Goal: Task Accomplishment & Management: Manage account settings

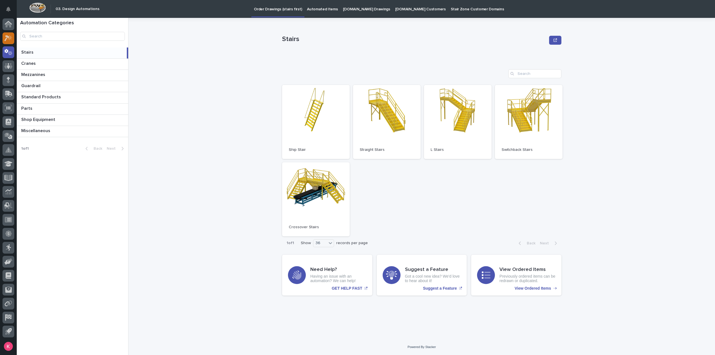
click at [6, 39] on icon at bounding box center [6, 38] width 5 height 6
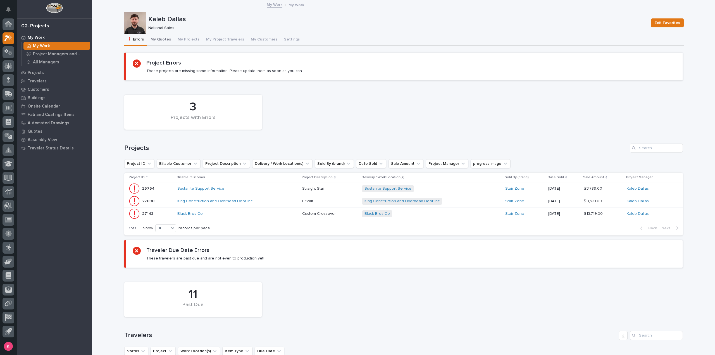
click at [160, 37] on button "My Quotes" at bounding box center [160, 40] width 27 height 12
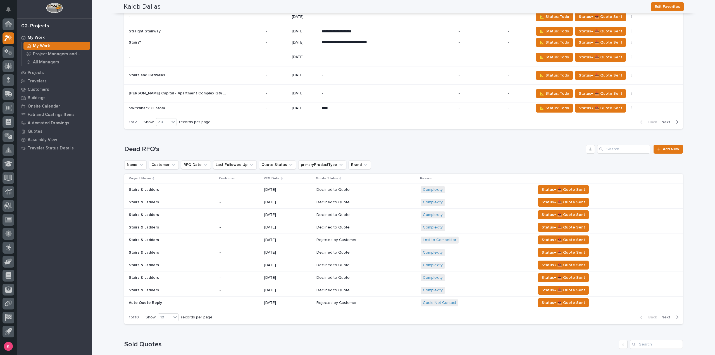
scroll to position [4355, 0]
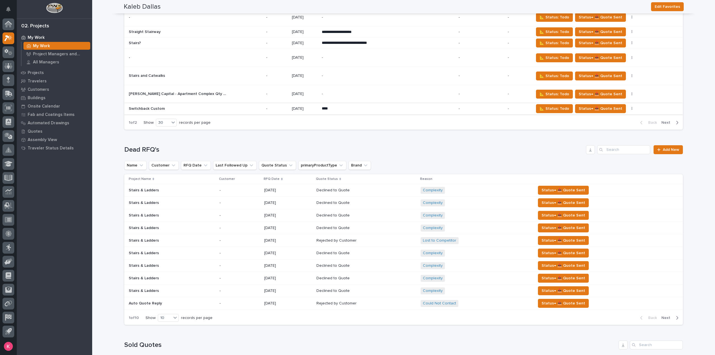
click at [628, 111] on button "button" at bounding box center [632, 109] width 8 height 4
click at [608, 227] on span "Status→ 👎 Rejected" at bounding box center [602, 230] width 37 height 7
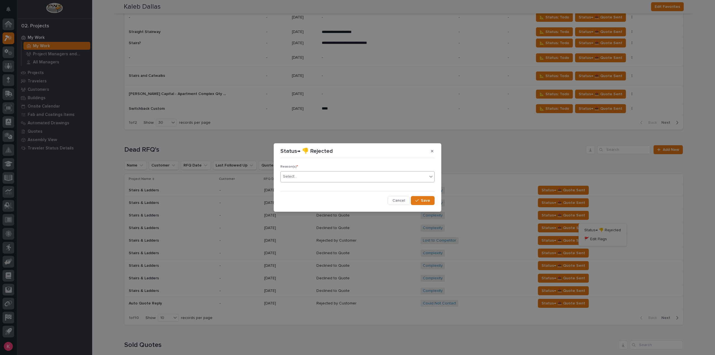
click at [354, 175] on div "Select..." at bounding box center [354, 176] width 147 height 9
click at [427, 203] on button "Save" at bounding box center [423, 200] width 24 height 9
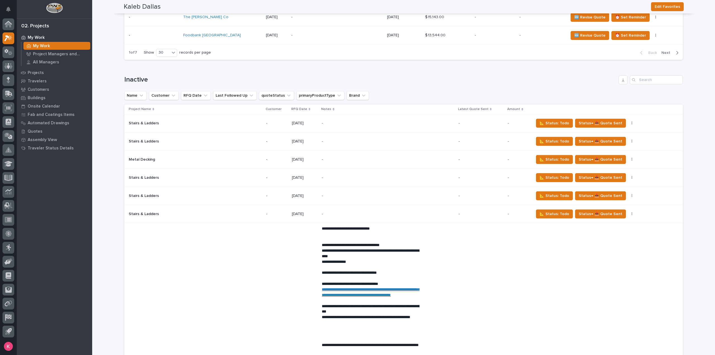
scroll to position [948, 0]
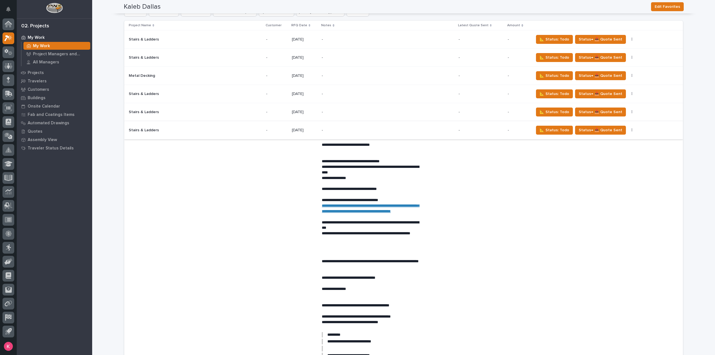
click at [631, 128] on icon "button" at bounding box center [631, 130] width 1 height 4
click at [607, 139] on span "Status→ 👎 Rejected" at bounding box center [602, 140] width 37 height 7
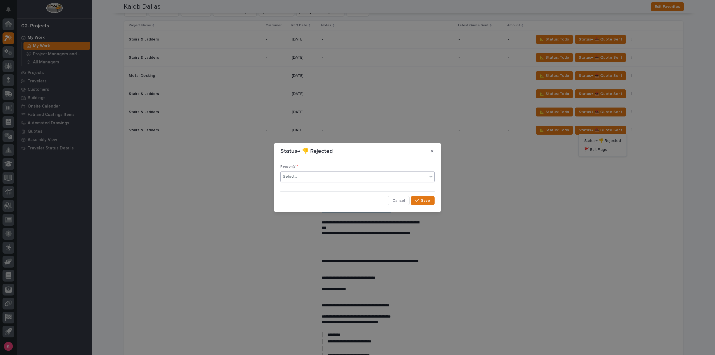
click at [363, 175] on div "Select..." at bounding box center [354, 176] width 147 height 9
drag, startPoint x: 335, startPoint y: 228, endPoint x: 311, endPoint y: 180, distance: 53.2
click at [311, 180] on div "Select..." at bounding box center [354, 176] width 147 height 9
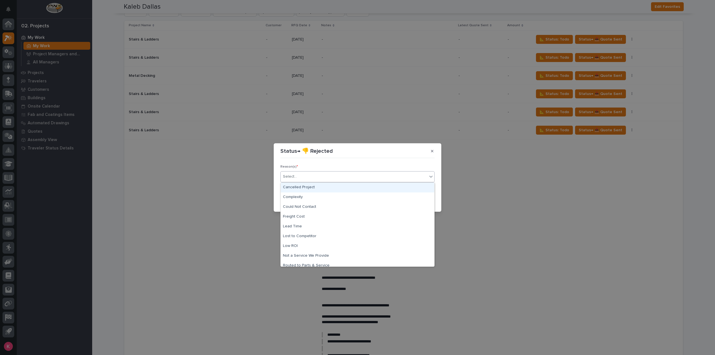
click at [319, 188] on div "Cancelled Project" at bounding box center [358, 188] width 154 height 10
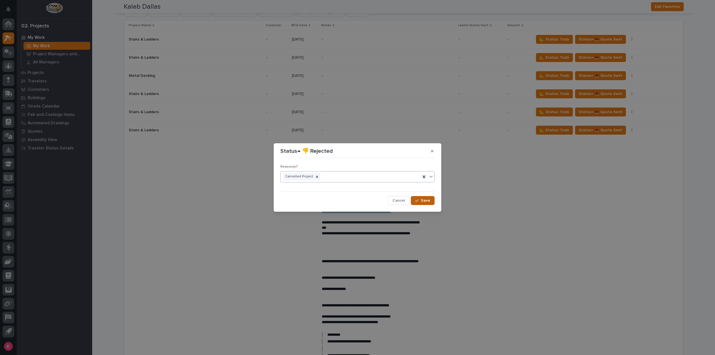
click at [430, 204] on button "Save" at bounding box center [423, 200] width 24 height 9
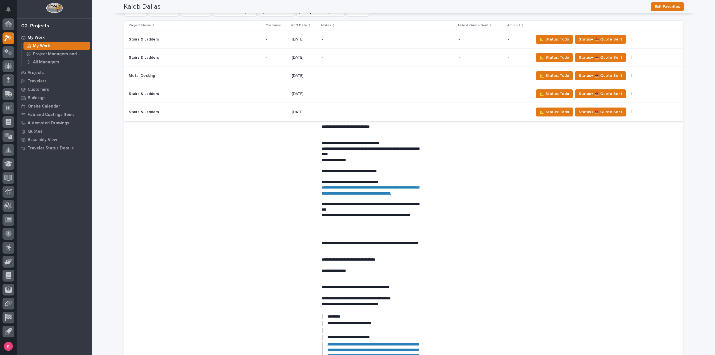
click at [628, 110] on button "button" at bounding box center [632, 112] width 8 height 4
click at [599, 121] on span "Status→ 👎 Rejected" at bounding box center [602, 122] width 37 height 7
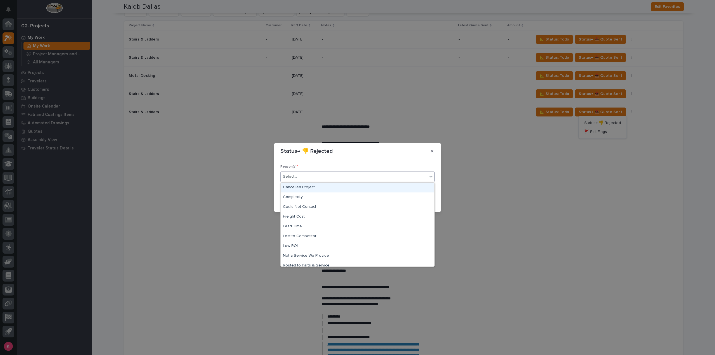
click at [323, 172] on div "Select..." at bounding box center [354, 176] width 147 height 9
click at [310, 208] on div "Could Not Contact" at bounding box center [358, 207] width 154 height 10
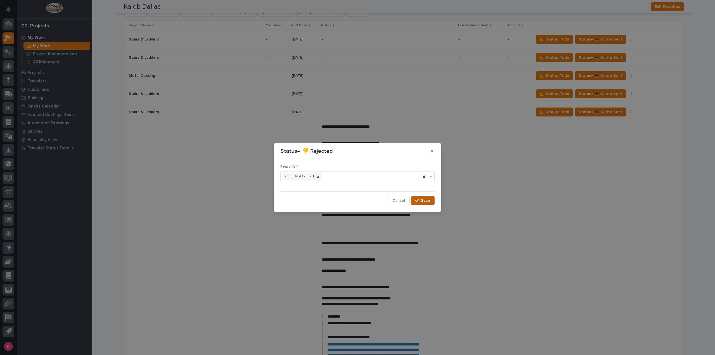
click at [417, 200] on icon "button" at bounding box center [416, 201] width 3 height 4
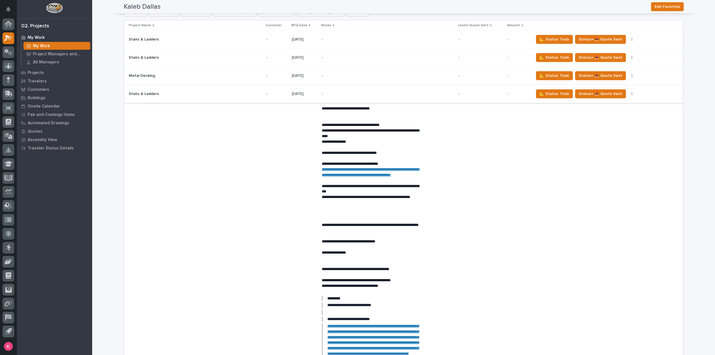
click at [628, 92] on button "button" at bounding box center [632, 94] width 8 height 4
click at [610, 104] on span "Status→ 👎 Rejected" at bounding box center [602, 104] width 37 height 7
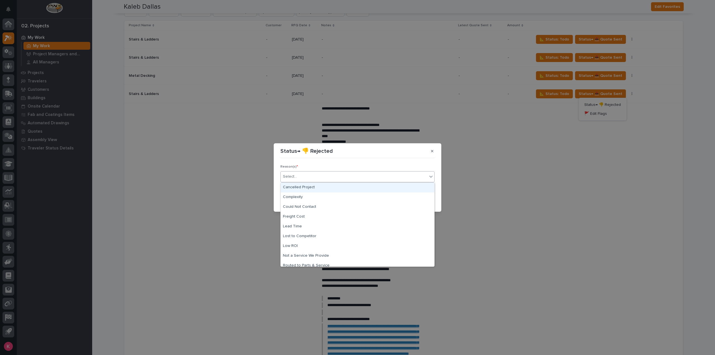
click at [344, 179] on div "Select..." at bounding box center [354, 176] width 147 height 9
click at [314, 206] on div "Could Not Contact" at bounding box center [358, 207] width 154 height 10
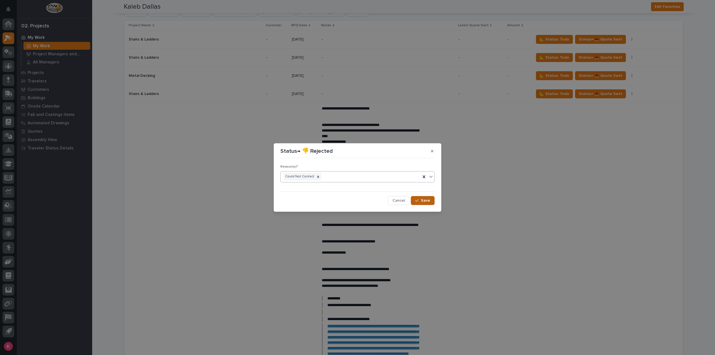
click at [428, 204] on button "Save" at bounding box center [423, 200] width 24 height 9
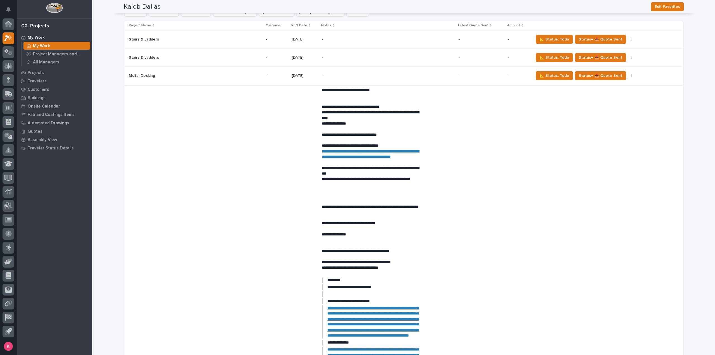
click at [628, 74] on button "button" at bounding box center [632, 76] width 8 height 4
click at [601, 92] on span "🚩 Edit Flags" at bounding box center [595, 95] width 23 height 7
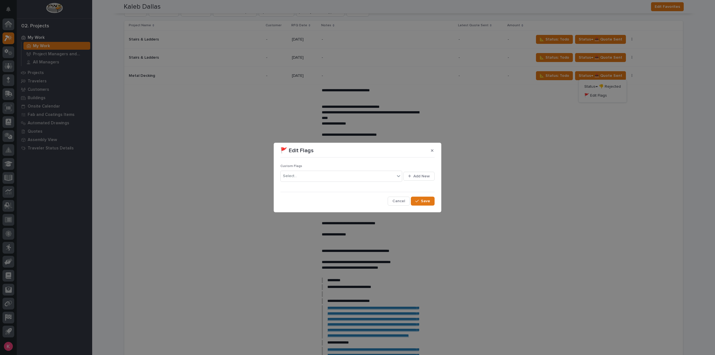
click at [434, 155] on section "🚩 Edit Flags Custom Flags Select... Add New Cancel Save" at bounding box center [358, 177] width 168 height 69
click at [431, 150] on icon "button" at bounding box center [432, 150] width 3 height 3
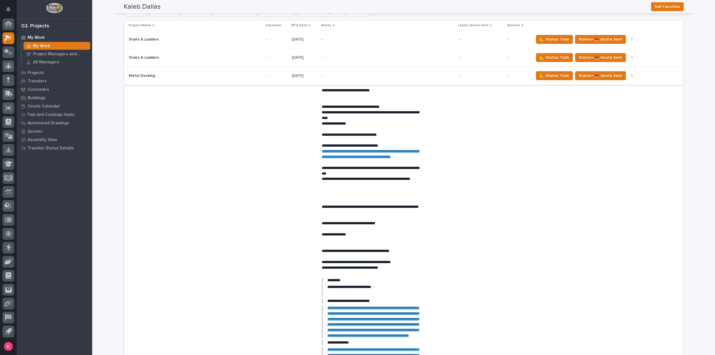
click at [628, 74] on button "button" at bounding box center [632, 76] width 8 height 4
click at [602, 85] on span "Status→ 👎 Rejected" at bounding box center [602, 86] width 37 height 7
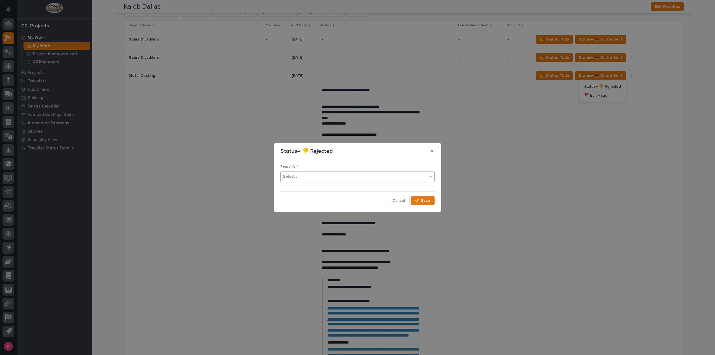
click at [378, 171] on div "Reason(s) * Select..." at bounding box center [357, 176] width 154 height 22
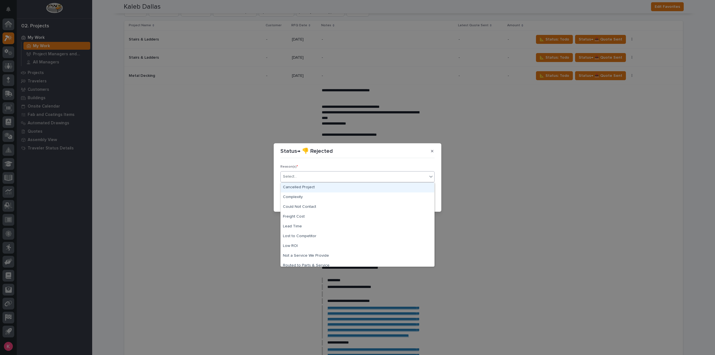
click at [377, 179] on div "Select..." at bounding box center [354, 176] width 147 height 9
click at [330, 211] on div "Could Not Contact" at bounding box center [358, 207] width 154 height 10
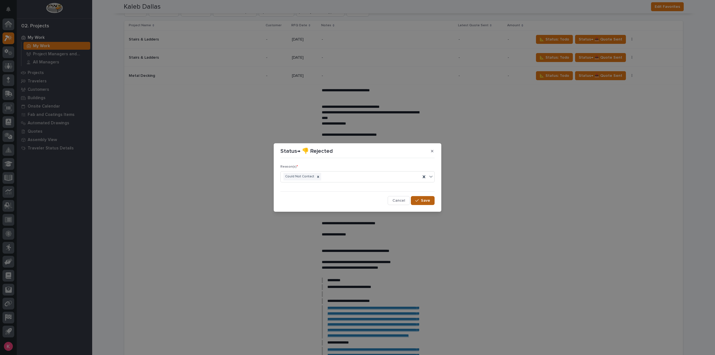
click at [424, 202] on span "Save" at bounding box center [425, 200] width 9 height 5
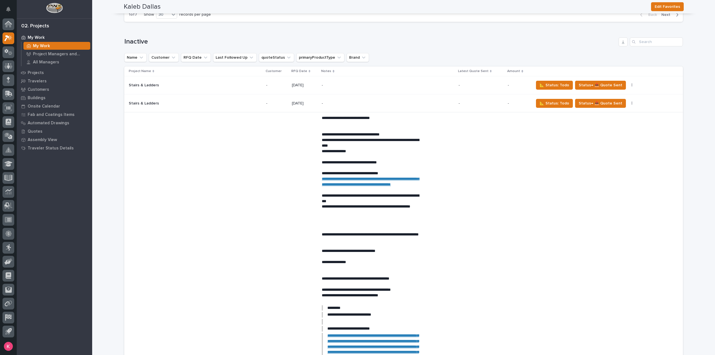
scroll to position [894, 0]
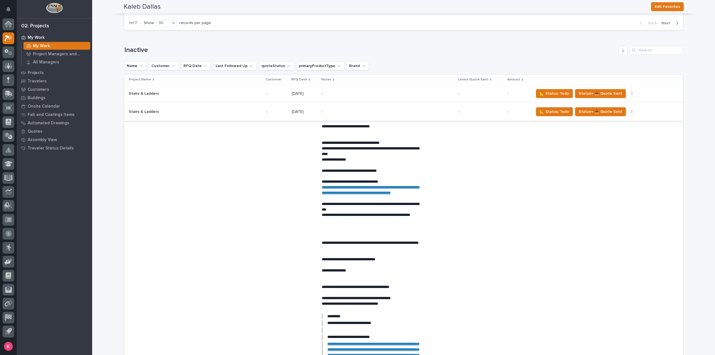
click at [631, 110] on icon "button" at bounding box center [631, 112] width 1 height 4
click at [615, 119] on span "Status→ 👎 Rejected" at bounding box center [602, 122] width 37 height 7
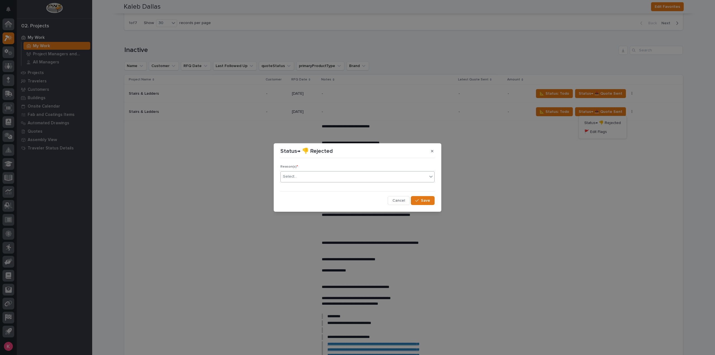
click at [361, 177] on div "Select..." at bounding box center [354, 176] width 147 height 9
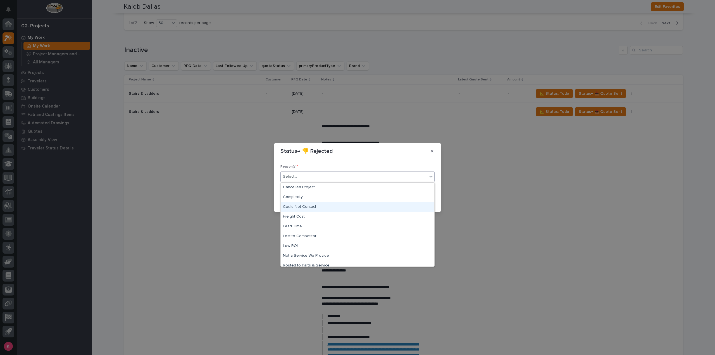
click at [362, 208] on div "Could Not Contact" at bounding box center [358, 207] width 154 height 10
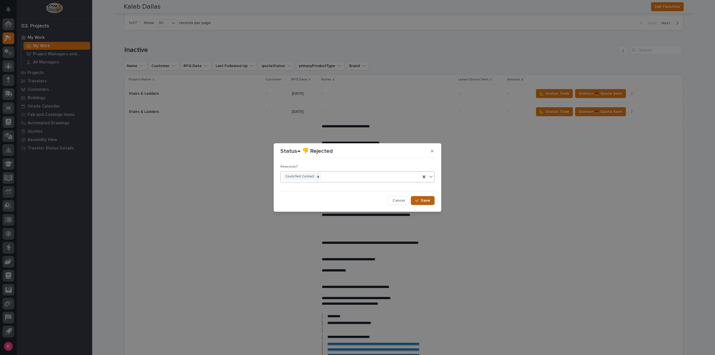
drag, startPoint x: 426, startPoint y: 199, endPoint x: 423, endPoint y: 203, distance: 5.7
click at [426, 199] on span "Save" at bounding box center [425, 200] width 9 height 5
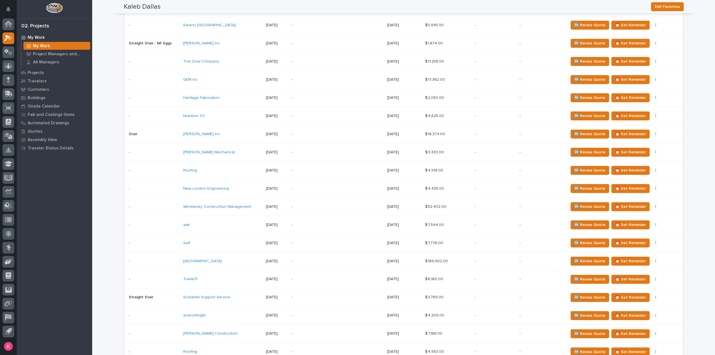
scroll to position [419, 0]
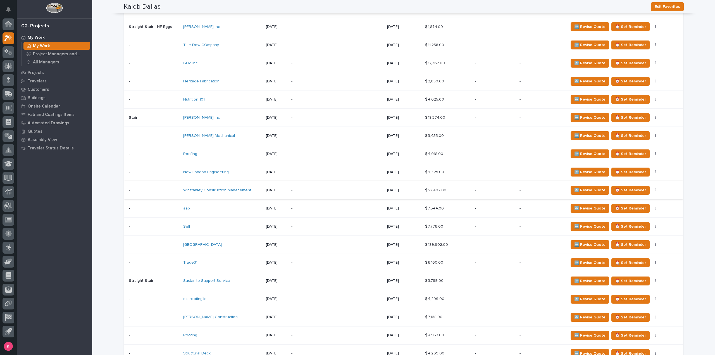
click at [655, 190] on icon "button" at bounding box center [655, 190] width 1 height 3
click at [652, 189] on button "button" at bounding box center [656, 190] width 8 height 4
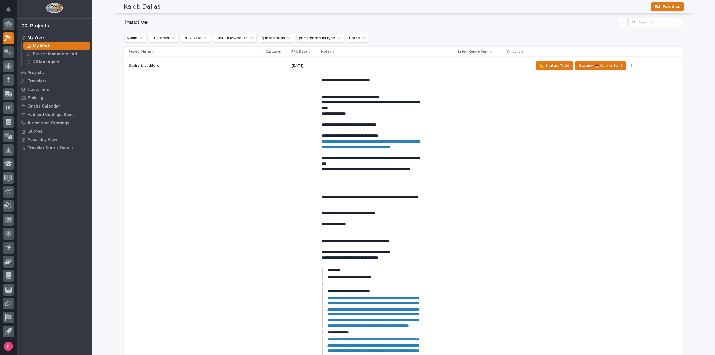
scroll to position [726, 0]
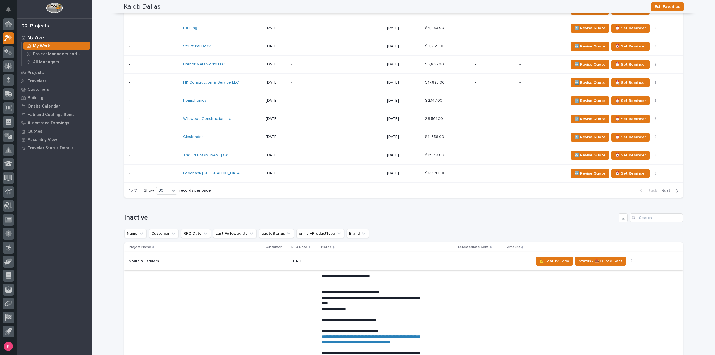
click at [631, 259] on icon "button" at bounding box center [631, 260] width 1 height 3
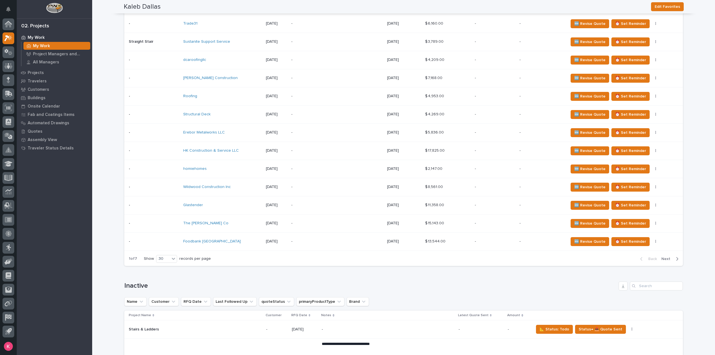
scroll to position [698, 0]
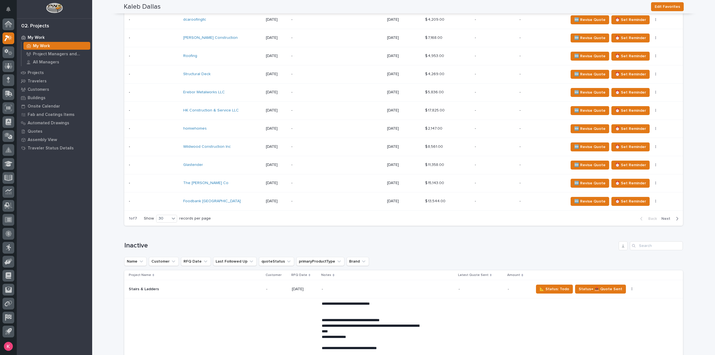
click at [661, 216] on span "Next" at bounding box center [667, 218] width 12 height 5
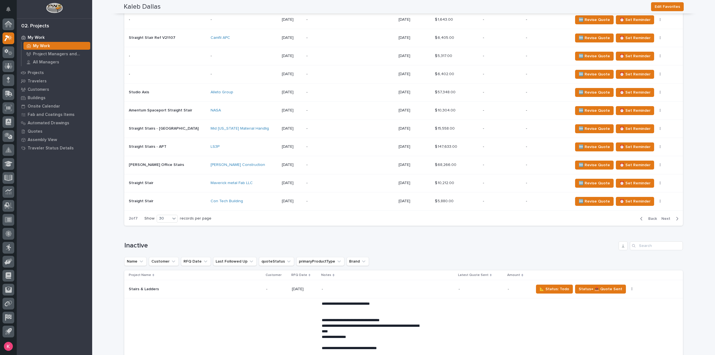
click at [669, 216] on span "Next" at bounding box center [667, 218] width 12 height 5
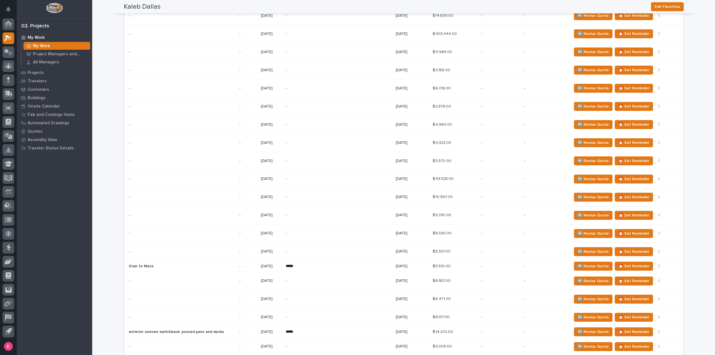
scroll to position [586, 0]
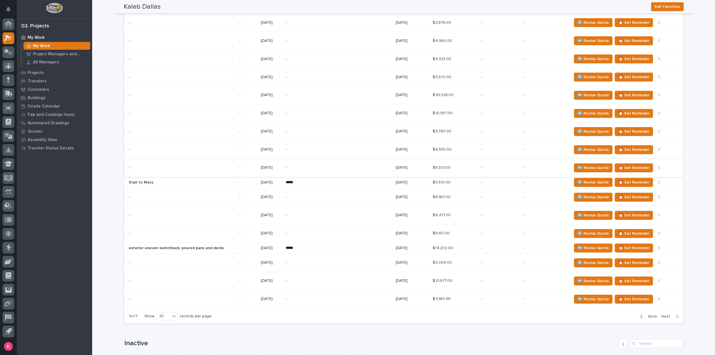
click at [659, 166] on icon "button" at bounding box center [659, 168] width 1 height 4
click at [642, 185] on span "Status→ ⏳ Inactive" at bounding box center [630, 185] width 34 height 7
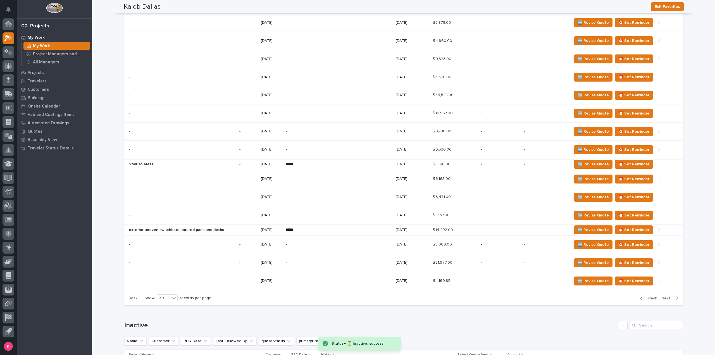
click at [659, 148] on icon "button" at bounding box center [659, 150] width 1 height 4
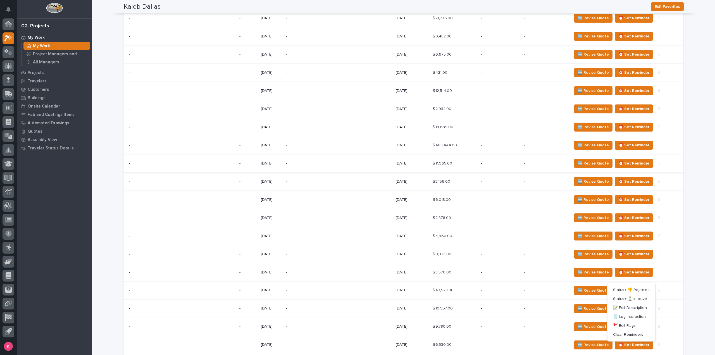
scroll to position [419, 0]
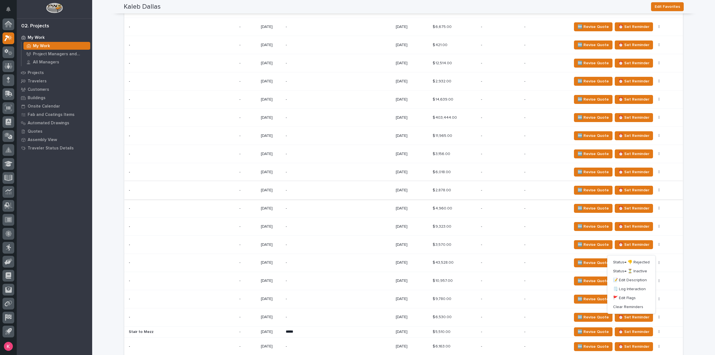
click at [659, 189] on icon "button" at bounding box center [659, 190] width 1 height 3
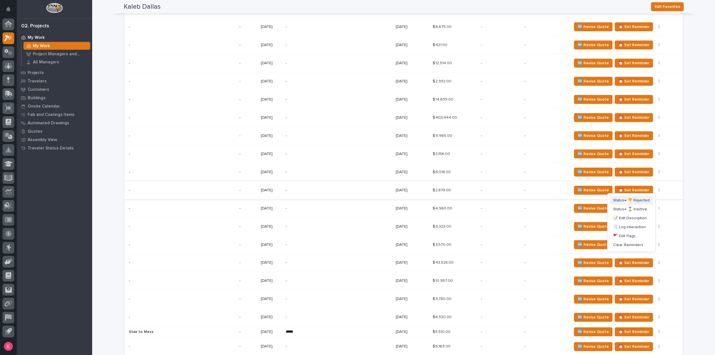
click at [643, 200] on span "Status→ 👎 Rejected" at bounding box center [631, 200] width 37 height 7
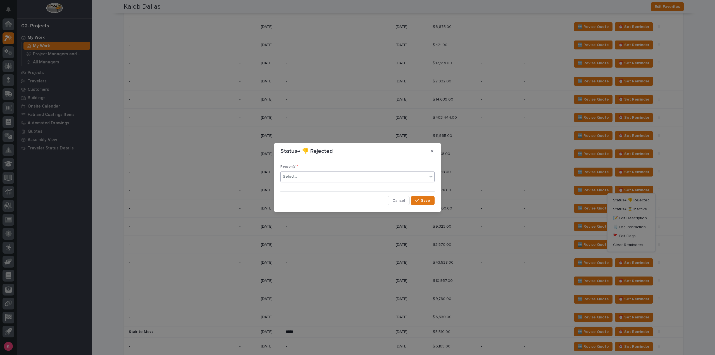
click at [403, 179] on div "Select..." at bounding box center [354, 176] width 147 height 9
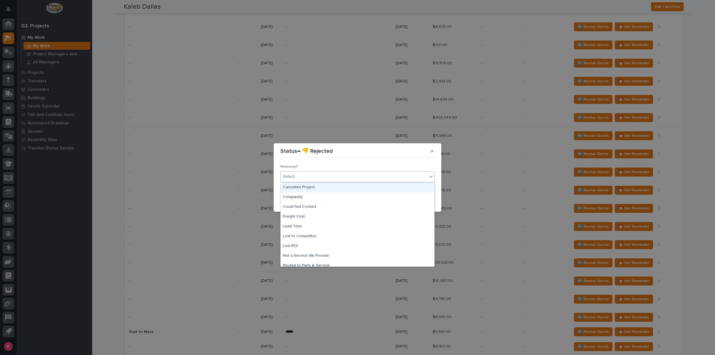
drag, startPoint x: 402, startPoint y: 179, endPoint x: 409, endPoint y: 186, distance: 10.1
click at [402, 179] on div "Select..." at bounding box center [354, 176] width 147 height 9
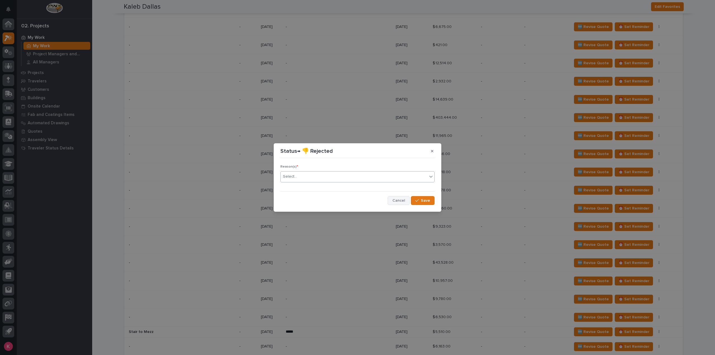
click at [395, 199] on span "Cancel" at bounding box center [398, 200] width 13 height 5
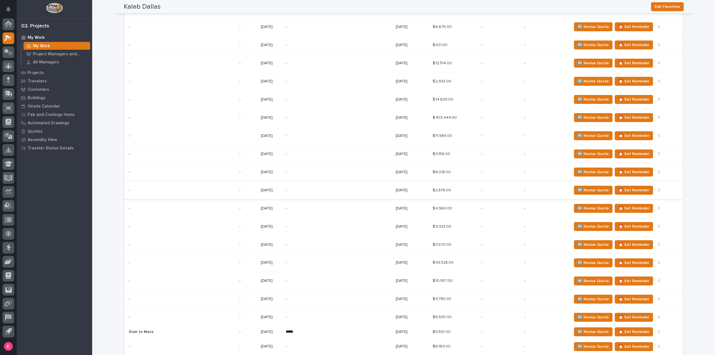
click at [655, 189] on button "button" at bounding box center [659, 190] width 8 height 4
click at [638, 209] on span "Status→ ⏳ Inactive" at bounding box center [630, 209] width 34 height 7
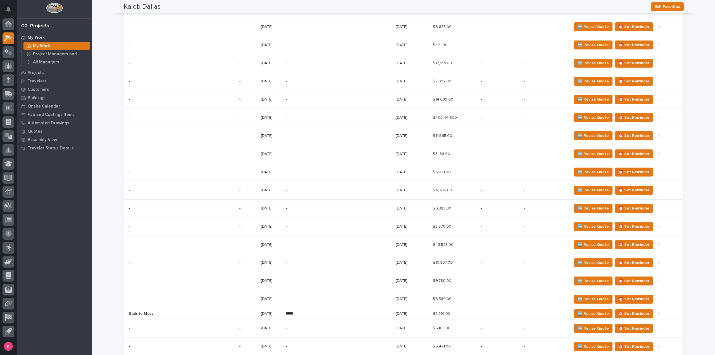
click at [659, 189] on icon "button" at bounding box center [659, 190] width 1 height 3
click at [640, 208] on span "Status→ ⏳ Inactive" at bounding box center [630, 209] width 34 height 7
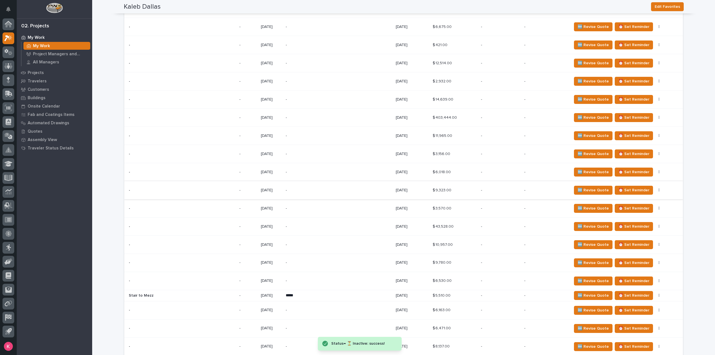
click at [659, 189] on icon "button" at bounding box center [659, 190] width 1 height 3
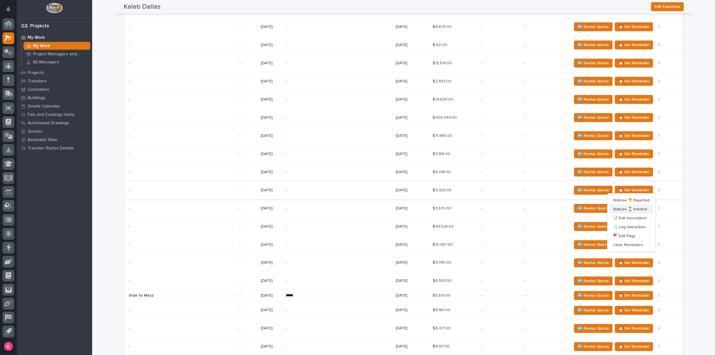
click at [637, 208] on span "Status→ ⏳ Inactive" at bounding box center [630, 209] width 34 height 7
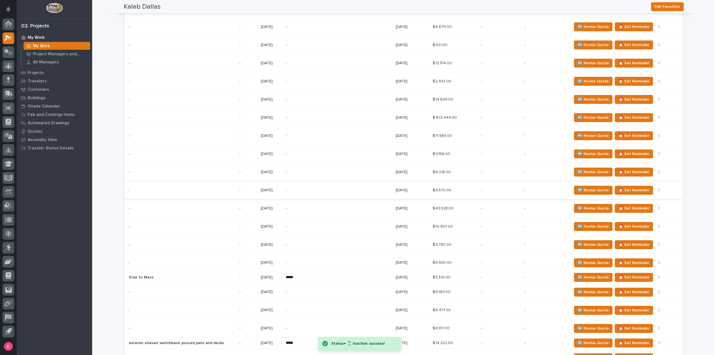
click at [655, 188] on button "button" at bounding box center [659, 190] width 8 height 4
click at [636, 207] on span "Status→ ⏳ Inactive" at bounding box center [630, 209] width 34 height 7
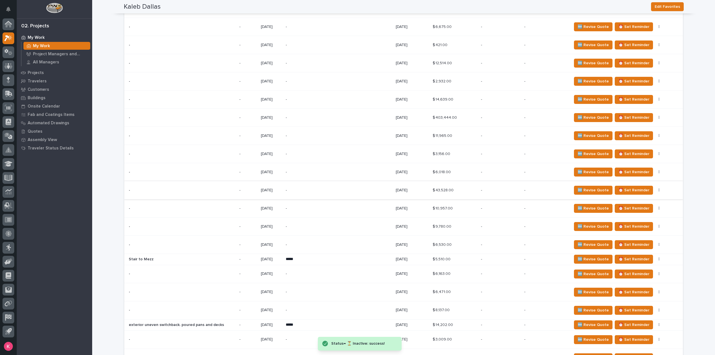
click at [655, 189] on button "button" at bounding box center [659, 190] width 8 height 4
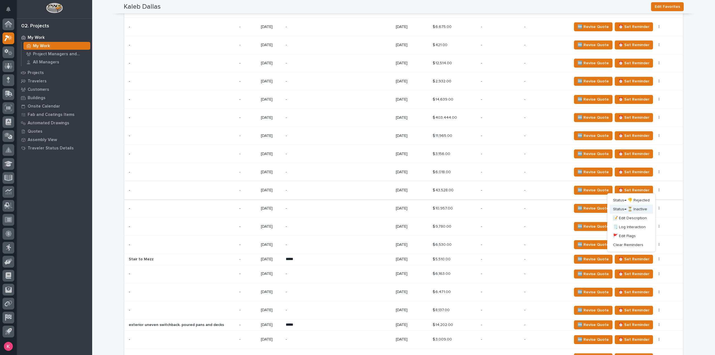
click at [635, 209] on span "Status→ ⏳ Inactive" at bounding box center [630, 209] width 34 height 7
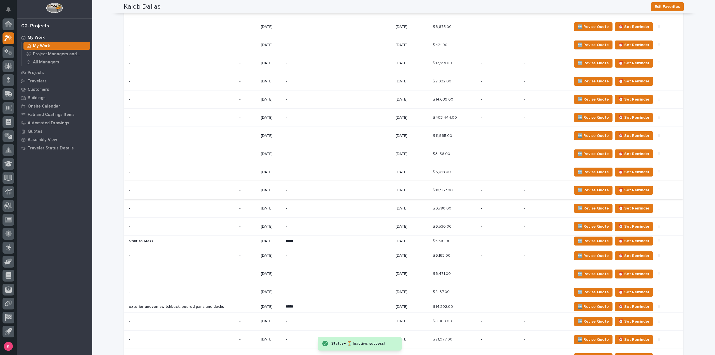
click at [659, 188] on icon "button" at bounding box center [659, 190] width 1 height 4
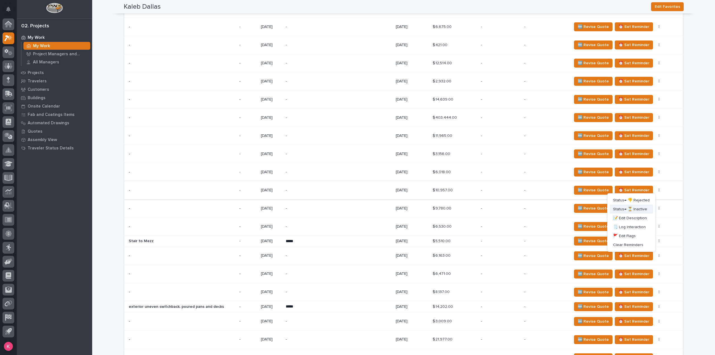
click at [642, 208] on span "Status→ ⏳ Inactive" at bounding box center [630, 209] width 34 height 7
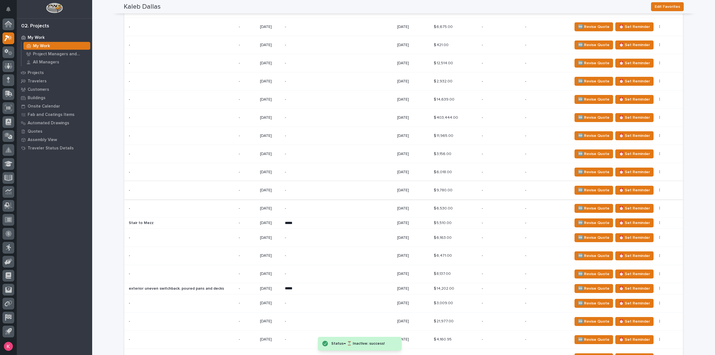
click at [659, 189] on icon "button" at bounding box center [659, 190] width 1 height 4
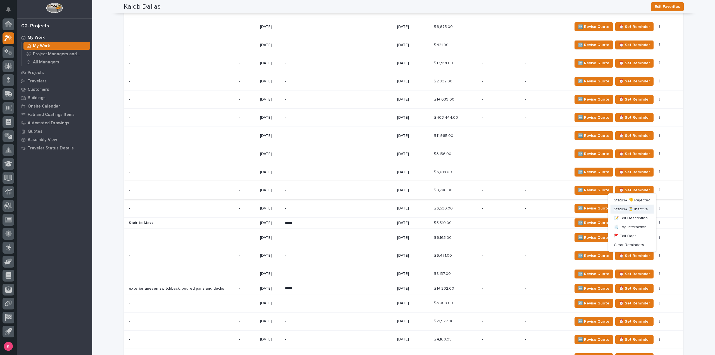
click at [640, 208] on span "Status→ ⏳ Inactive" at bounding box center [631, 209] width 34 height 7
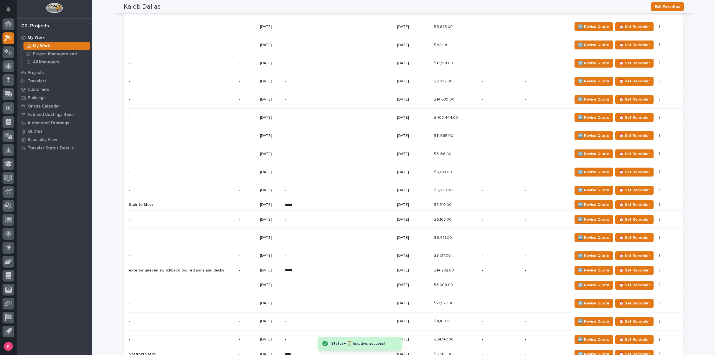
click at [650, 191] on div "🆕 Revise Quote ⏰ Set Reminder Status→ 👎 Rejected Status→ ⏳ Inactive 📝 Edit Desc…" at bounding box center [623, 190] width 102 height 9
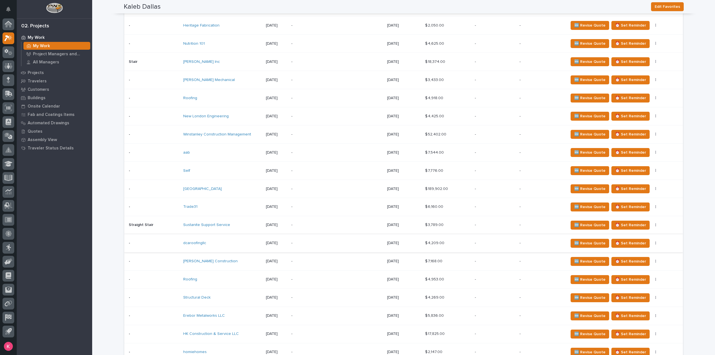
scroll to position [670, 0]
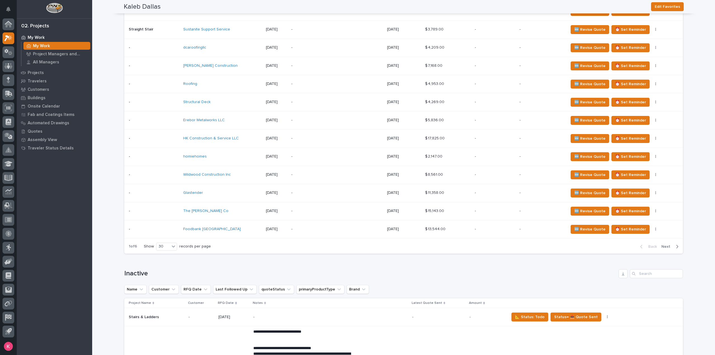
click at [672, 244] on button "Next" at bounding box center [671, 246] width 24 height 5
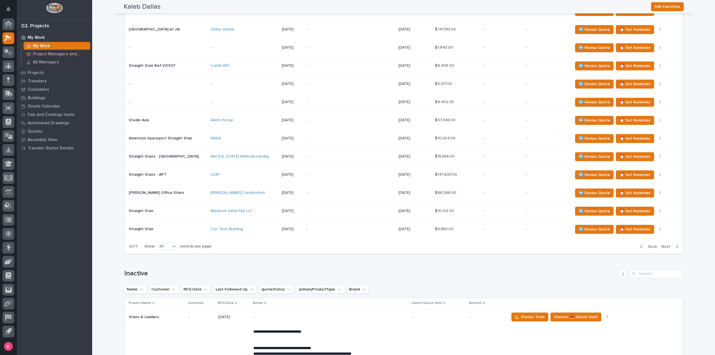
click at [666, 244] on span "Next" at bounding box center [667, 246] width 12 height 5
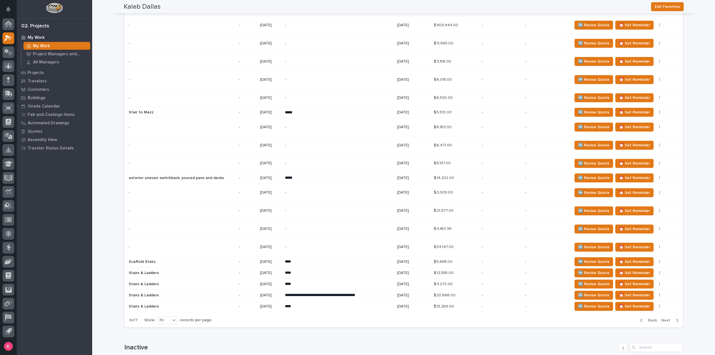
scroll to position [447, 0]
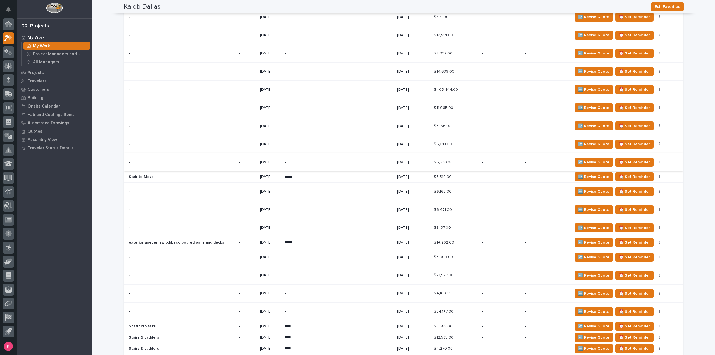
click at [659, 160] on icon "button" at bounding box center [659, 162] width 1 height 4
click at [646, 181] on span "Status→ ⏳ Inactive" at bounding box center [631, 181] width 34 height 7
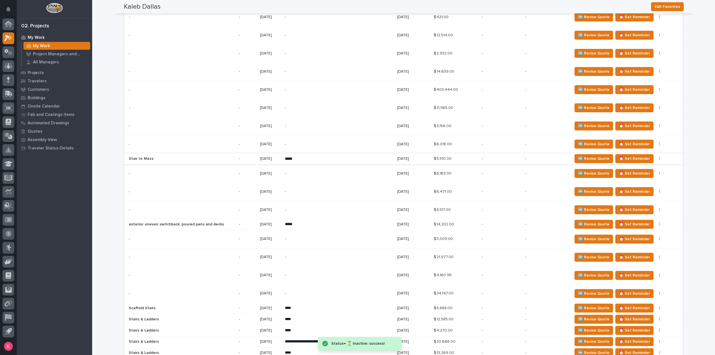
click at [659, 158] on icon "button" at bounding box center [659, 158] width 1 height 3
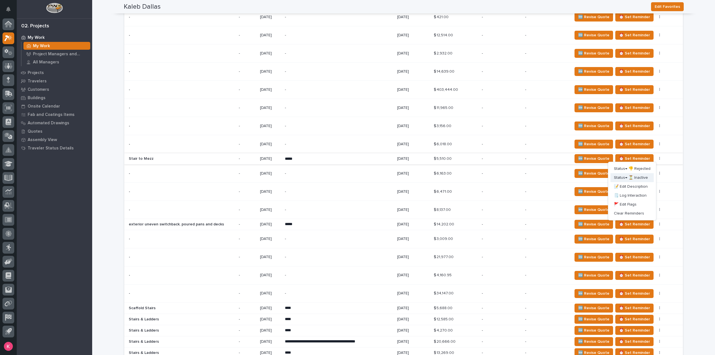
click at [640, 177] on span "Status→ ⏳ Inactive" at bounding box center [631, 177] width 34 height 7
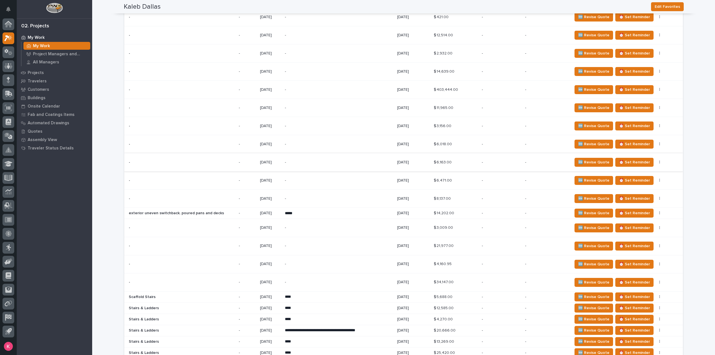
click at [659, 161] on icon "button" at bounding box center [659, 162] width 1 height 3
click at [641, 180] on span "Status→ ⏳ Inactive" at bounding box center [631, 181] width 34 height 7
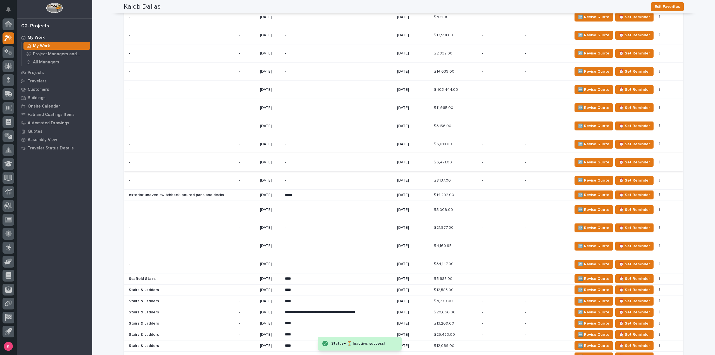
click at [656, 160] on button "button" at bounding box center [660, 162] width 8 height 4
click at [638, 182] on span "Status→ ⏳ Inactive" at bounding box center [631, 181] width 34 height 7
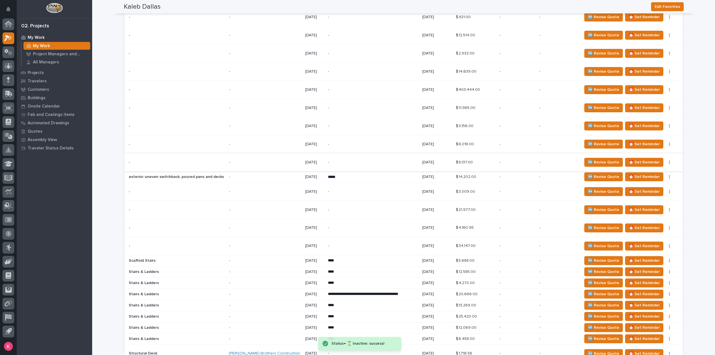
click at [669, 160] on icon "button" at bounding box center [669, 162] width 1 height 4
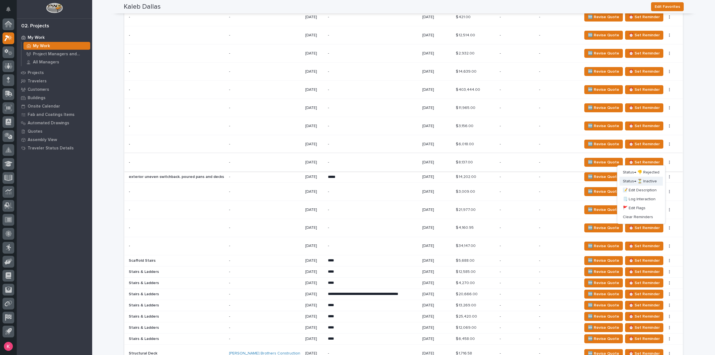
click at [645, 182] on span "Status→ ⏳ Inactive" at bounding box center [640, 181] width 34 height 7
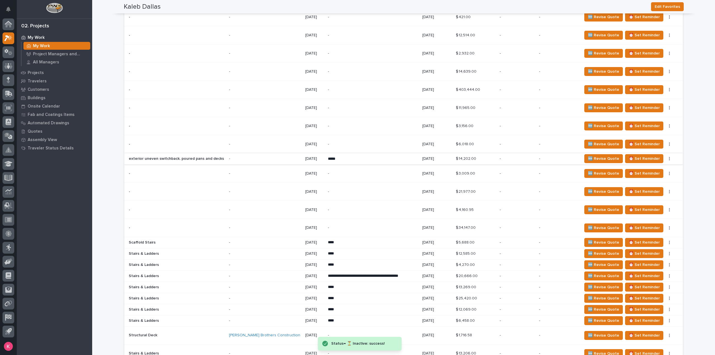
click at [669, 157] on icon "button" at bounding box center [669, 159] width 1 height 4
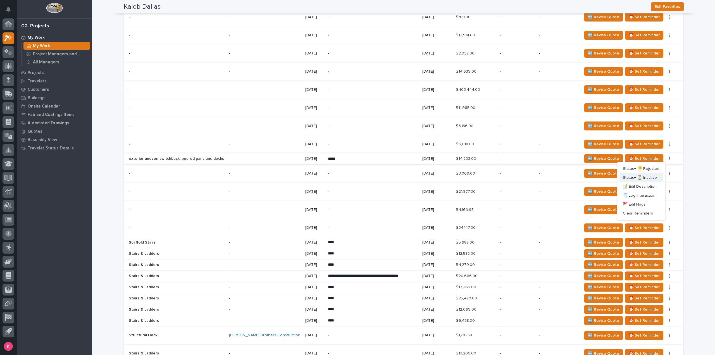
click at [642, 178] on span "Status→ ⏳ Inactive" at bounding box center [640, 177] width 34 height 7
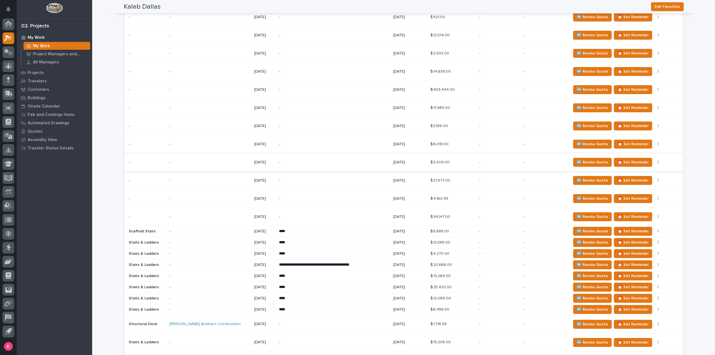
click at [658, 161] on icon "button" at bounding box center [658, 162] width 1 height 3
click at [636, 180] on span "Status→ ⏳ Inactive" at bounding box center [625, 181] width 34 height 7
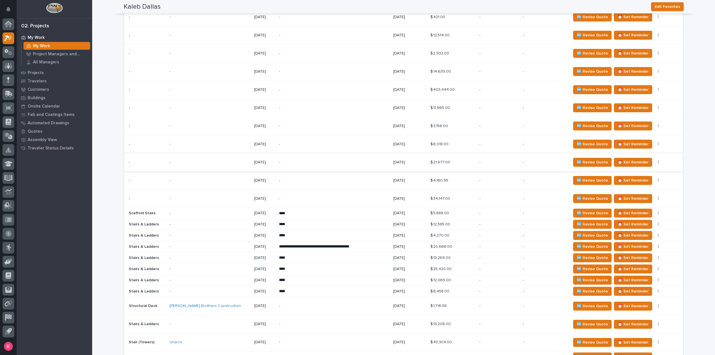
click at [658, 161] on icon "button" at bounding box center [658, 162] width 1 height 4
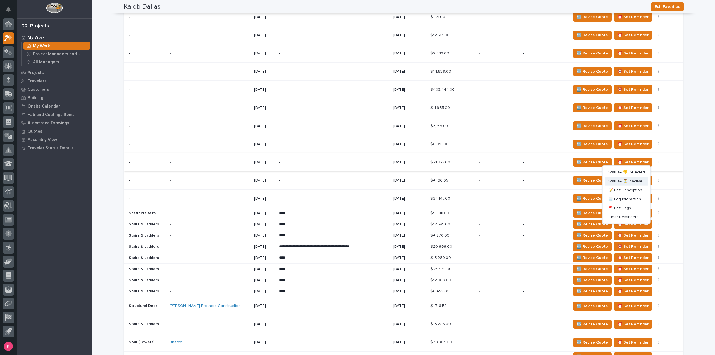
click at [632, 182] on span "Status→ ⏳ Inactive" at bounding box center [625, 181] width 34 height 7
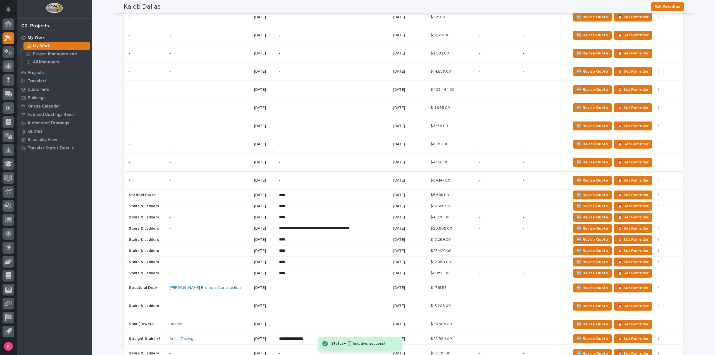
click at [658, 160] on icon "button" at bounding box center [658, 162] width 1 height 4
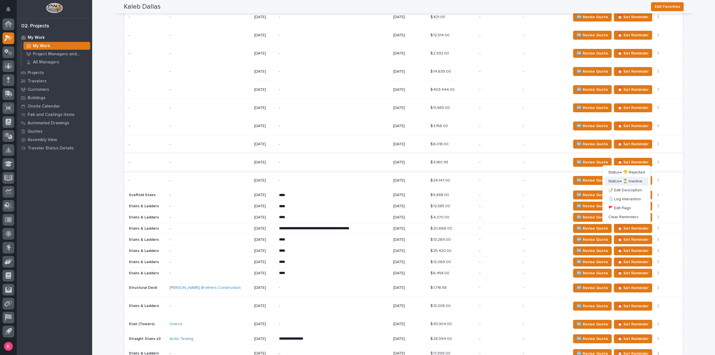
click at [634, 181] on span "Status→ ⏳ Inactive" at bounding box center [625, 181] width 34 height 7
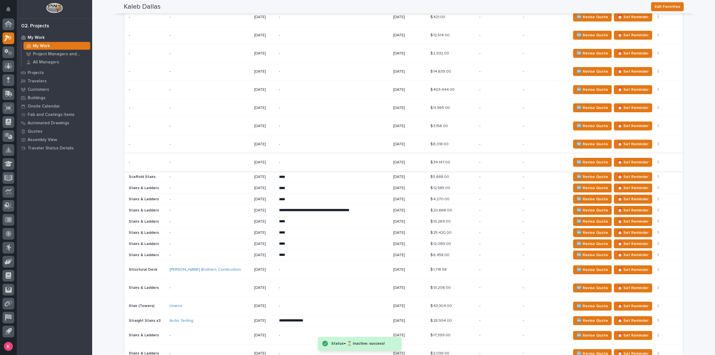
click at [658, 161] on icon "button" at bounding box center [658, 162] width 1 height 3
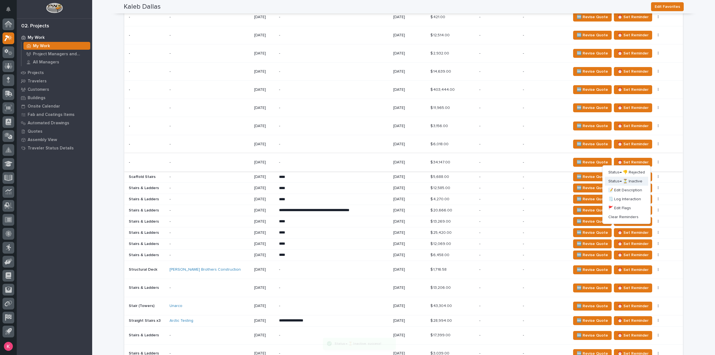
click at [634, 180] on span "Status→ ⏳ Inactive" at bounding box center [625, 181] width 34 height 7
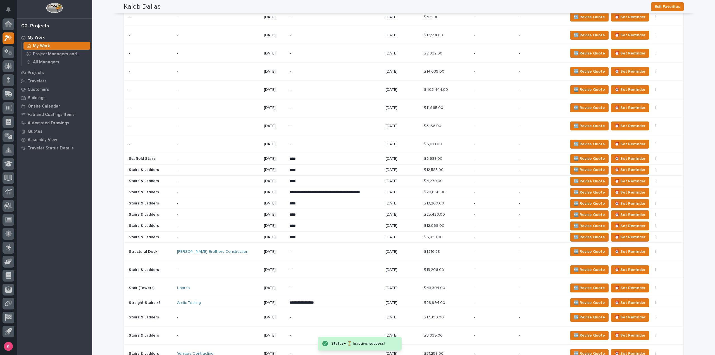
click at [649, 157] on div "Status→ 👎 Rejected Status→ ⏳ Inactive 📝 Edit Description 🗒️ Log Interaction 🚩 E…" at bounding box center [654, 159] width 10 height 4
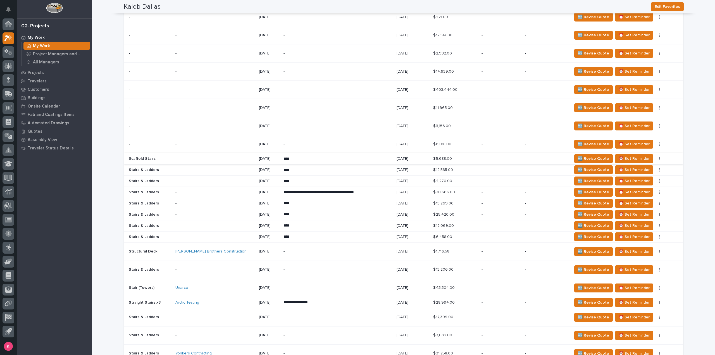
click at [655, 157] on button "button" at bounding box center [659, 159] width 8 height 4
click at [639, 178] on span "Status→ ⏳ Inactive" at bounding box center [631, 177] width 34 height 7
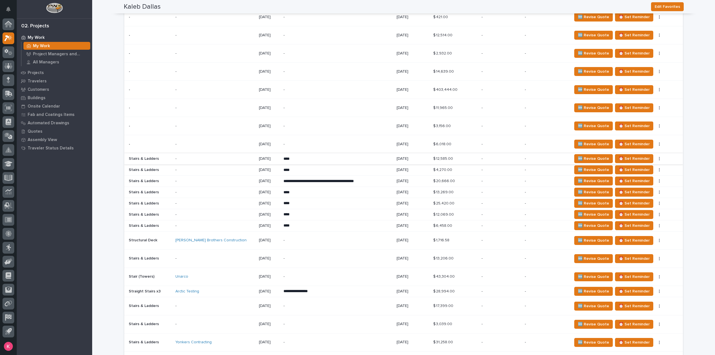
click at [659, 158] on icon "button" at bounding box center [659, 158] width 1 height 3
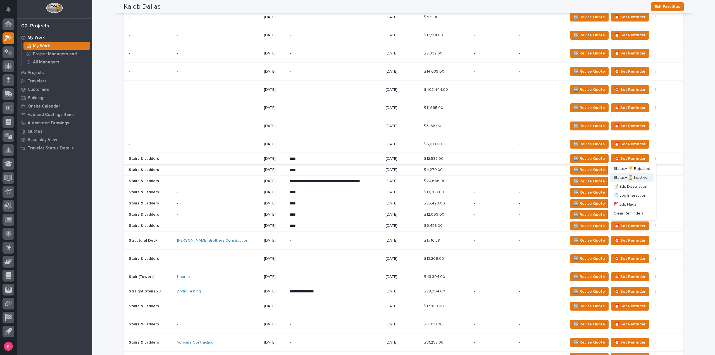
click at [638, 180] on span "Status→ ⏳ Inactive" at bounding box center [631, 177] width 34 height 7
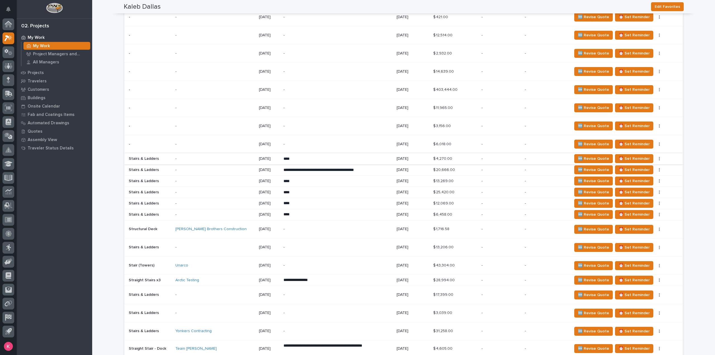
click at [659, 159] on icon "button" at bounding box center [659, 159] width 1 height 4
click at [640, 176] on span "Status→ ⏳ Inactive" at bounding box center [631, 177] width 34 height 7
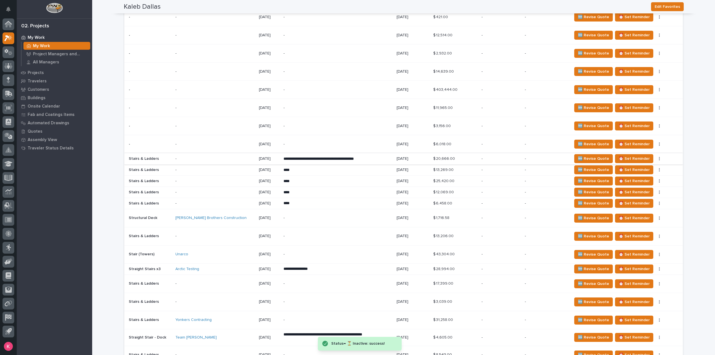
click at [655, 158] on button "button" at bounding box center [659, 159] width 8 height 4
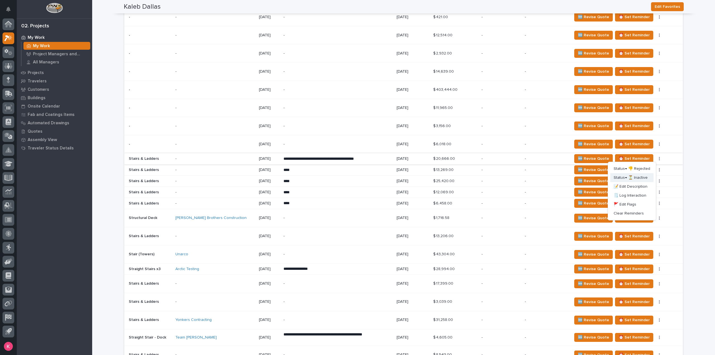
click at [636, 178] on span "Status→ ⏳ Inactive" at bounding box center [631, 177] width 34 height 7
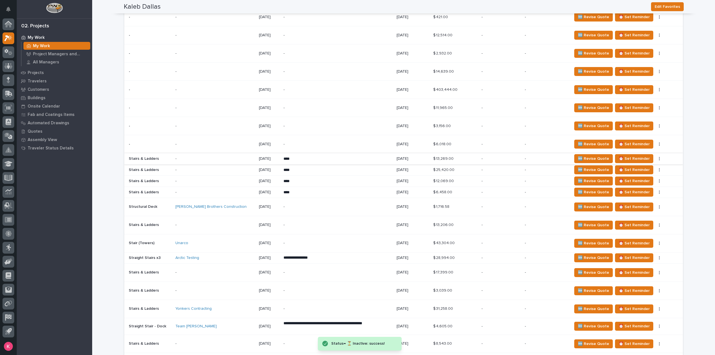
click at [655, 158] on button "button" at bounding box center [659, 159] width 8 height 4
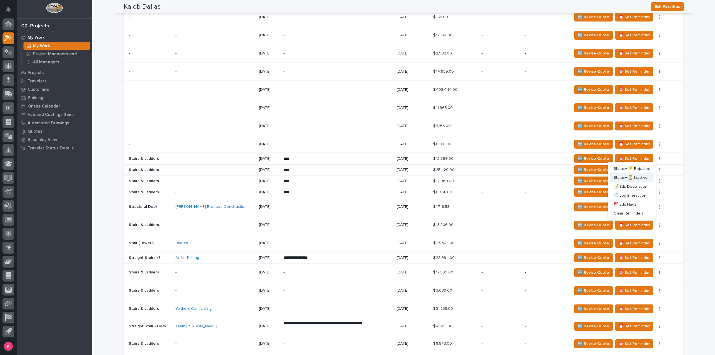
click at [640, 179] on span "Status→ ⏳ Inactive" at bounding box center [631, 177] width 34 height 7
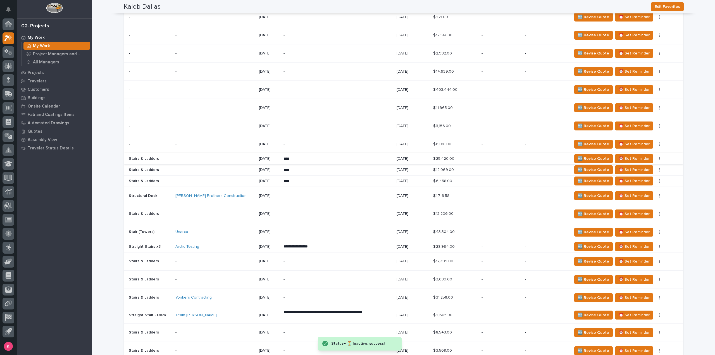
click at [655, 157] on button "button" at bounding box center [659, 159] width 8 height 4
click at [637, 177] on span "Status→ ⏳ Inactive" at bounding box center [631, 177] width 34 height 7
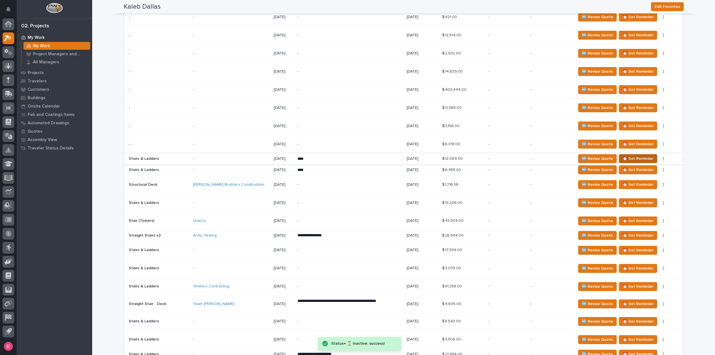
click at [648, 155] on button "⏰ Set Reminder" at bounding box center [638, 158] width 38 height 9
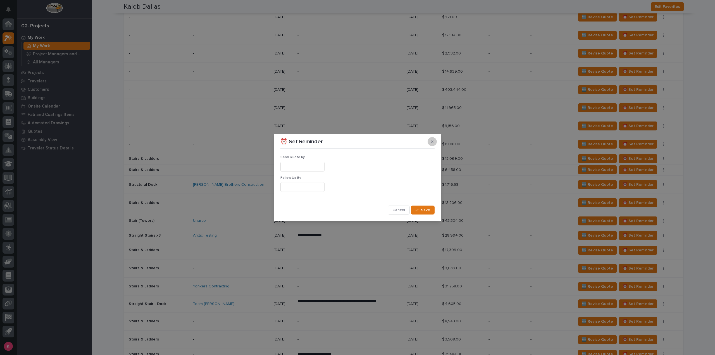
click at [430, 140] on button "button" at bounding box center [432, 141] width 9 height 9
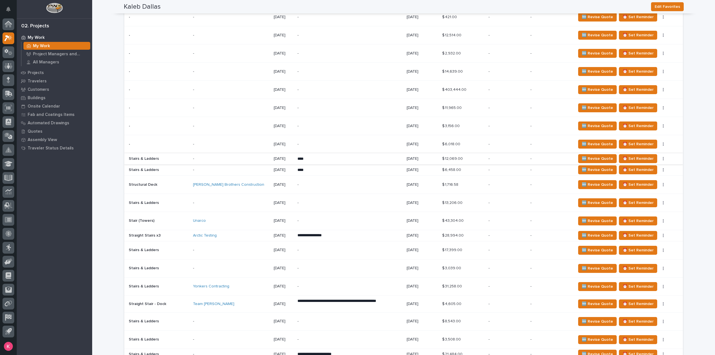
click at [659, 157] on button "button" at bounding box center [663, 159] width 8 height 4
click at [647, 176] on span "Status→ ⏳ Inactive" at bounding box center [636, 177] width 34 height 7
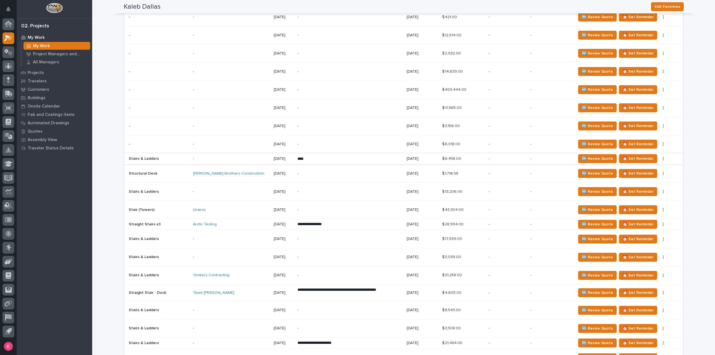
click at [659, 158] on button "button" at bounding box center [663, 159] width 8 height 4
click at [648, 175] on span "Status→ ⏳ Inactive" at bounding box center [636, 177] width 34 height 7
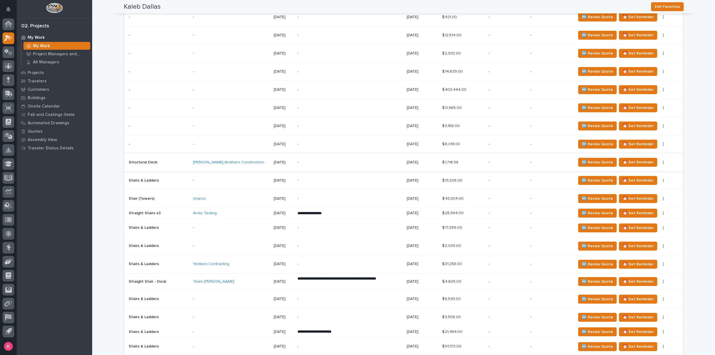
click at [659, 160] on button "button" at bounding box center [663, 162] width 8 height 4
click at [642, 182] on span "Status→ ⏳ Inactive" at bounding box center [636, 181] width 34 height 7
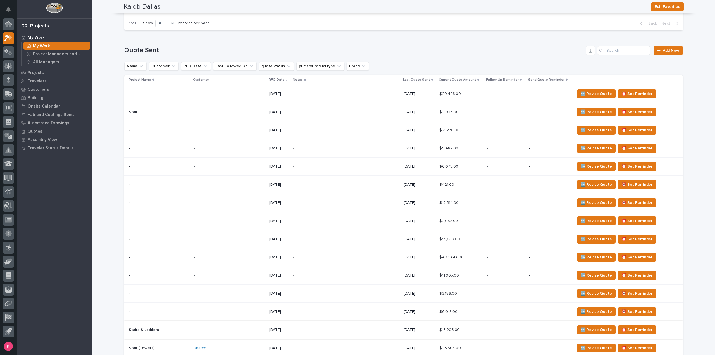
scroll to position [335, 0]
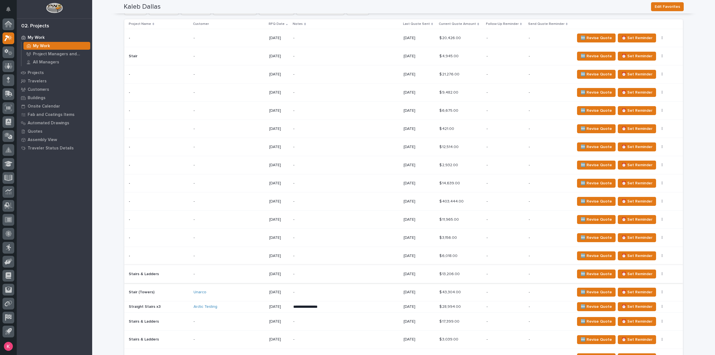
click at [658, 272] on button "button" at bounding box center [662, 274] width 8 height 4
click at [649, 292] on span "Status→ ⏳ Inactive" at bounding box center [637, 292] width 34 height 7
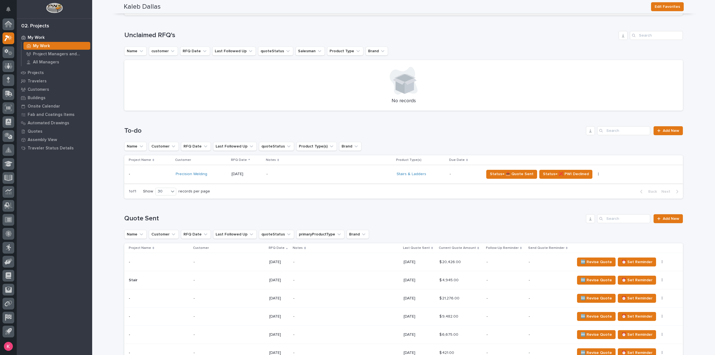
scroll to position [195, 0]
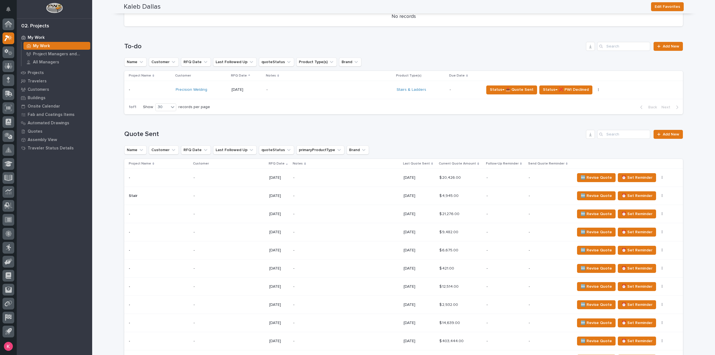
click at [432, 164] on icon at bounding box center [432, 164] width 2 height 3
click at [432, 164] on icon at bounding box center [432, 163] width 2 height 3
click at [433, 164] on div "Last Quote Sent" at bounding box center [419, 164] width 33 height 6
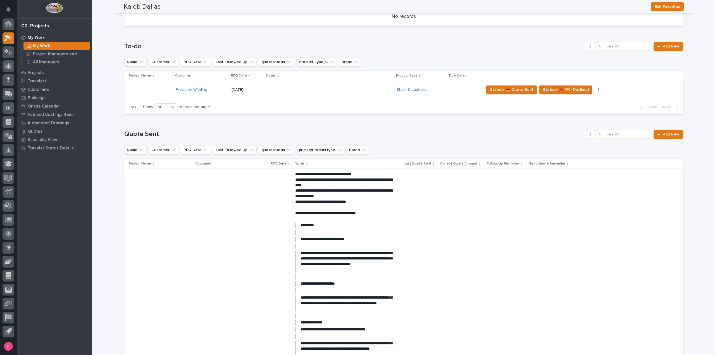
click at [433, 163] on icon at bounding box center [434, 163] width 2 height 3
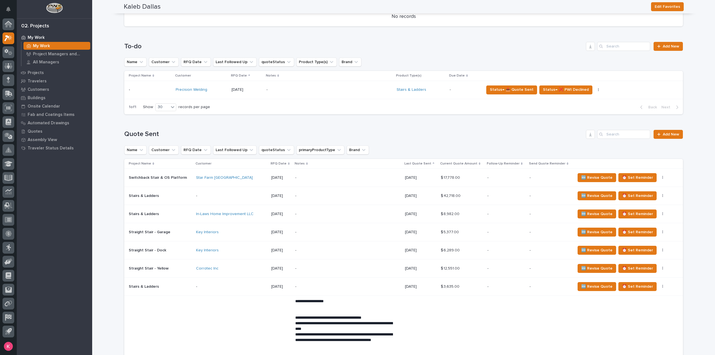
click at [433, 163] on icon at bounding box center [434, 163] width 2 height 1
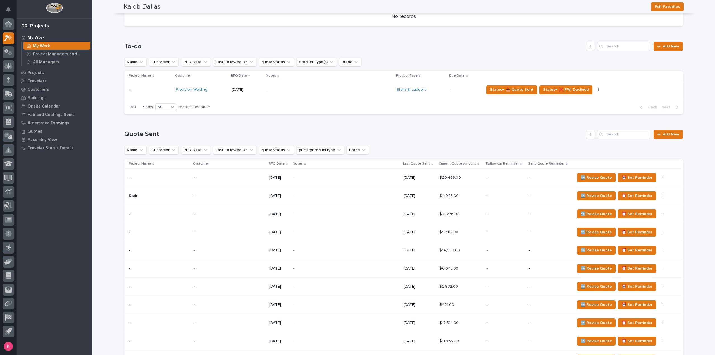
click at [433, 163] on div "Last Quote Sent" at bounding box center [419, 164] width 33 height 6
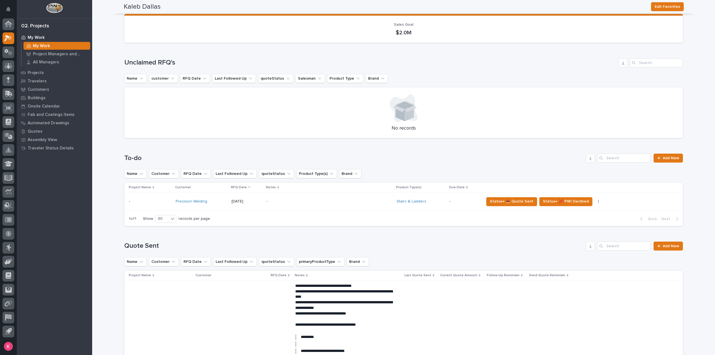
scroll to position [168, 0]
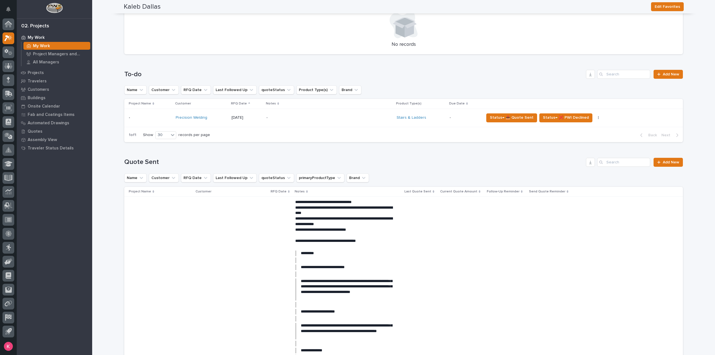
click at [434, 192] on icon at bounding box center [434, 191] width 2 height 3
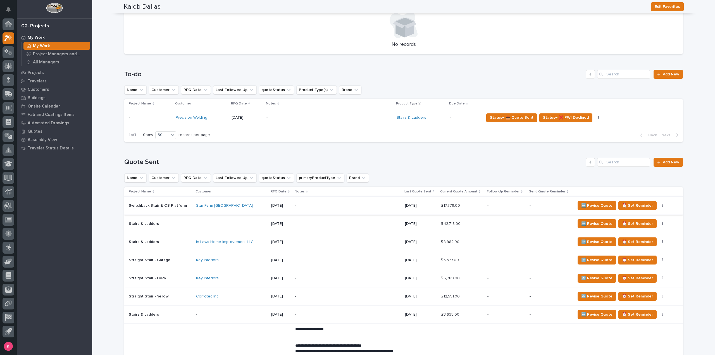
click at [659, 207] on button "button" at bounding box center [663, 206] width 8 height 4
click at [650, 225] on span "Status→ ⏳ Inactive" at bounding box center [637, 225] width 34 height 7
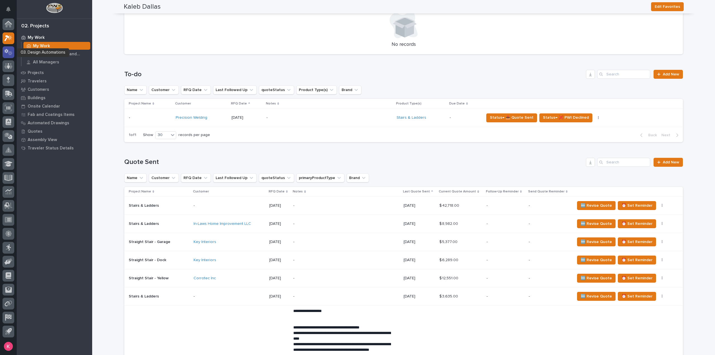
click at [3, 51] on div at bounding box center [9, 52] width 12 height 12
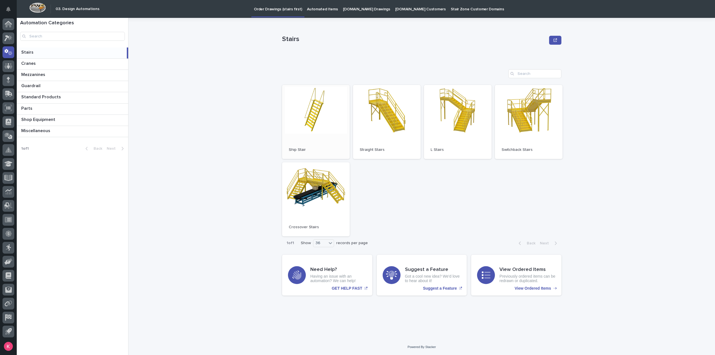
click at [333, 124] on link "Open" at bounding box center [316, 122] width 68 height 74
click at [9, 39] on icon at bounding box center [10, 38] width 5 height 6
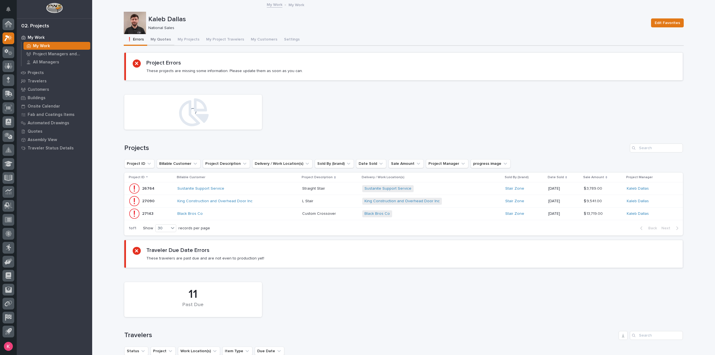
click at [163, 36] on button "My Quotes" at bounding box center [160, 40] width 27 height 12
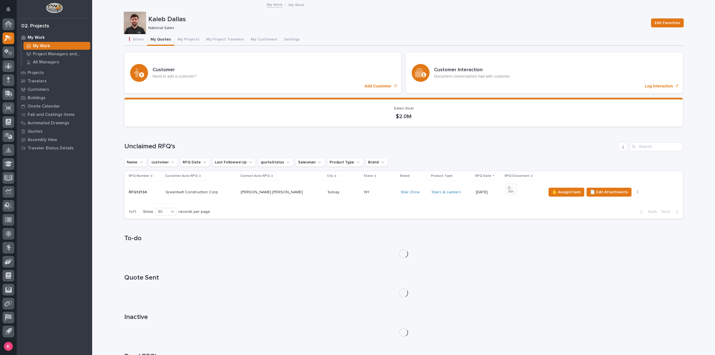
click at [562, 186] on td "✋ Assign/Claim 📄 Edit Attachments 🪧 Edit Brand" at bounding box center [613, 192] width 139 height 23
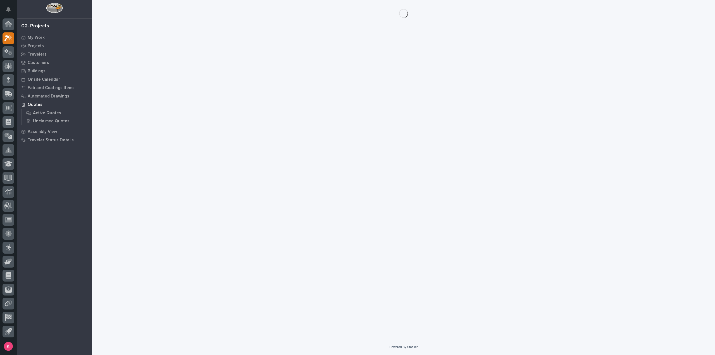
click at [559, 191] on div "Loading... Saving… Loading... Saving…" at bounding box center [404, 162] width 566 height 325
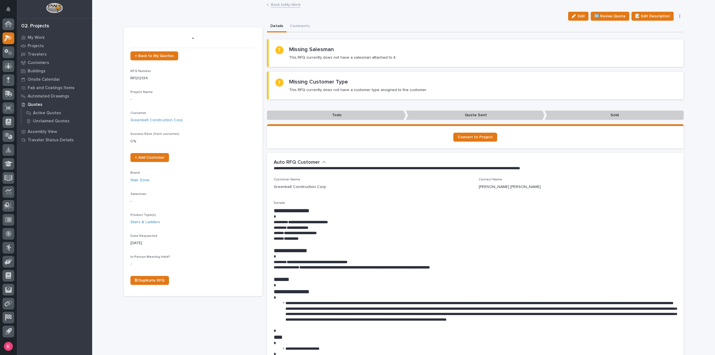
click at [286, 3] on link "Back to My Work" at bounding box center [286, 4] width 30 height 6
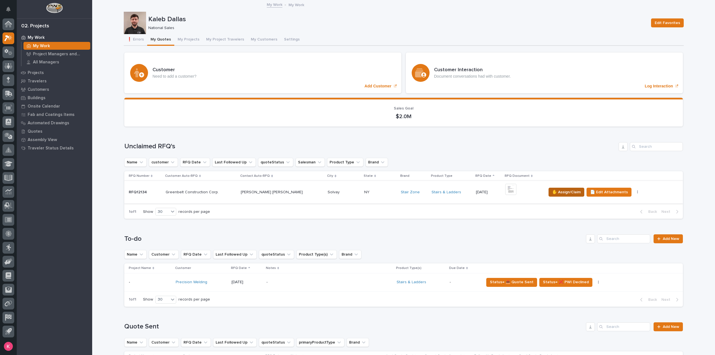
click at [555, 194] on span "✋ Assign/Claim" at bounding box center [566, 192] width 28 height 7
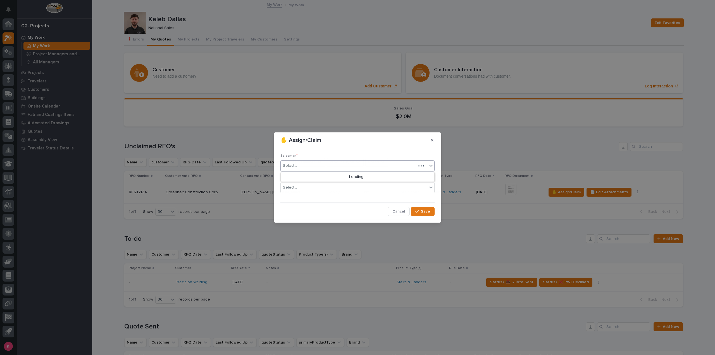
click at [358, 168] on div "Select..." at bounding box center [348, 165] width 135 height 9
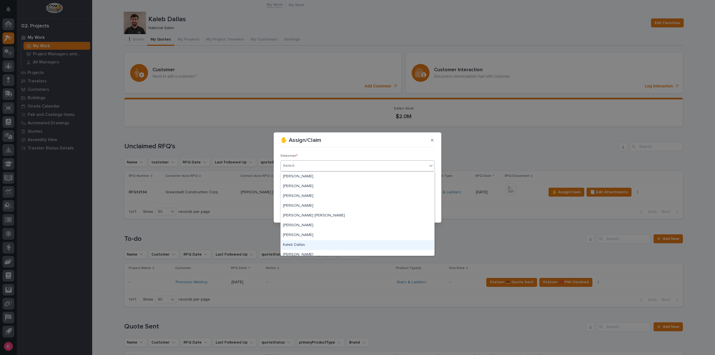
click at [305, 243] on div "Kaleb Dallas" at bounding box center [358, 245] width 154 height 10
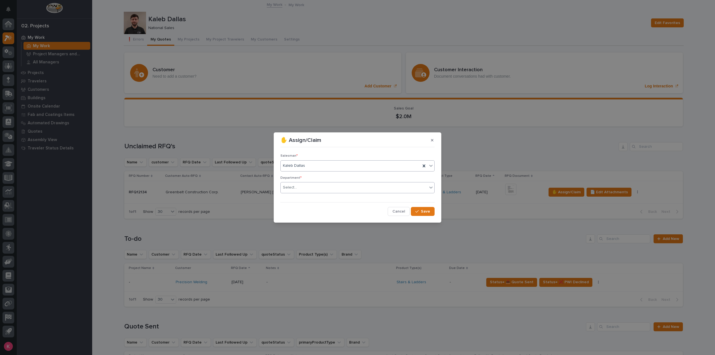
click at [330, 188] on div "Select..." at bounding box center [354, 187] width 147 height 9
click at [322, 199] on div "National Sales" at bounding box center [358, 198] width 154 height 10
click at [423, 204] on div "Salesman * Kaleb Dallas Department * option National Sales, selected. 0 results…" at bounding box center [357, 182] width 154 height 66
drag, startPoint x: 425, startPoint y: 209, endPoint x: 436, endPoint y: 216, distance: 12.4
click at [425, 210] on span "Save" at bounding box center [425, 211] width 9 height 5
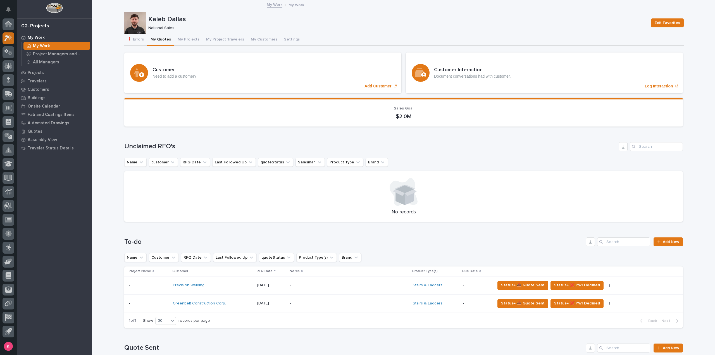
click at [4, 39] on icon at bounding box center [8, 38] width 8 height 6
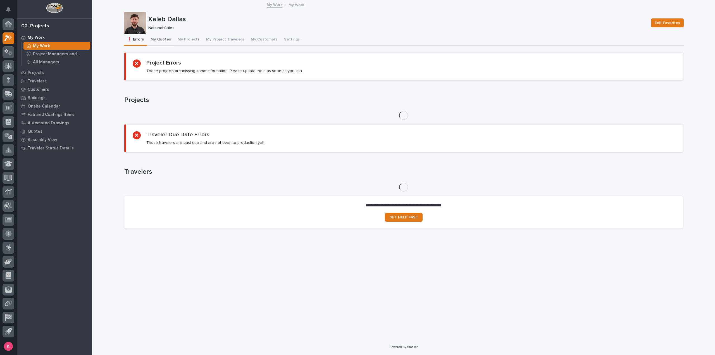
click at [159, 38] on button "My Quotes" at bounding box center [160, 40] width 27 height 12
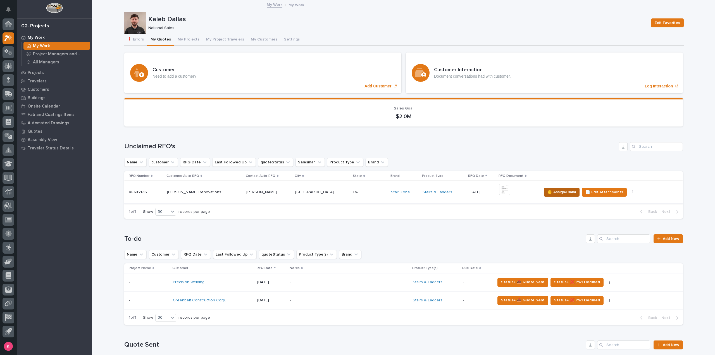
click at [547, 192] on span "✋ Assign/Claim" at bounding box center [561, 192] width 28 height 7
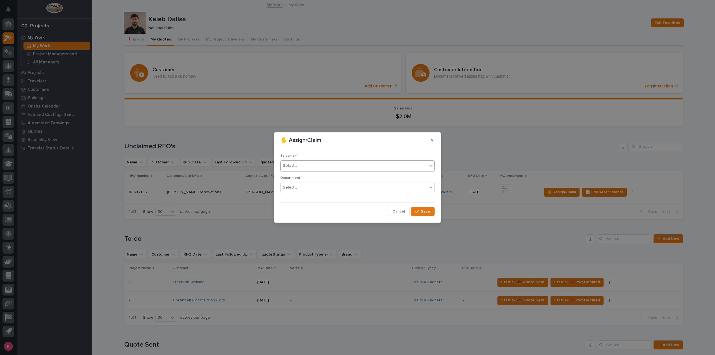
click at [322, 161] on div "Select..." at bounding box center [357, 165] width 154 height 11
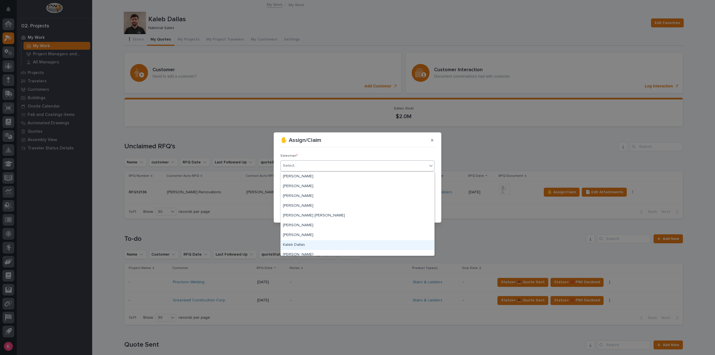
click at [302, 244] on div "Kaleb Dallas" at bounding box center [358, 245] width 154 height 10
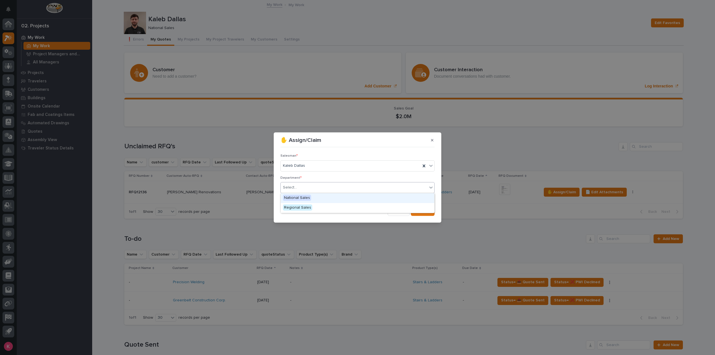
click at [316, 188] on div "Select..." at bounding box center [354, 187] width 147 height 9
click at [421, 212] on button "Save" at bounding box center [423, 211] width 24 height 9
